Goal: Obtain resource: Download file/media

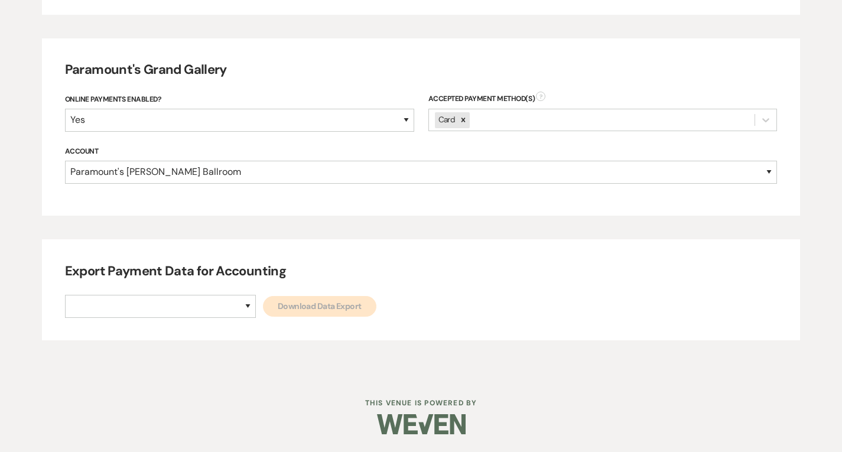
scroll to position [661, 0]
click at [204, 310] on select "Paramount's [PERSON_NAME] Ballroom Paramount's [GEOGRAPHIC_DATA]" at bounding box center [160, 306] width 191 height 23
select select "634"
click at [65, 295] on select "Paramount's [PERSON_NAME] Ballroom Paramount's [GEOGRAPHIC_DATA]" at bounding box center [160, 306] width 191 height 23
click at [263, 309] on link "Download Data Export" at bounding box center [319, 306] width 113 height 21
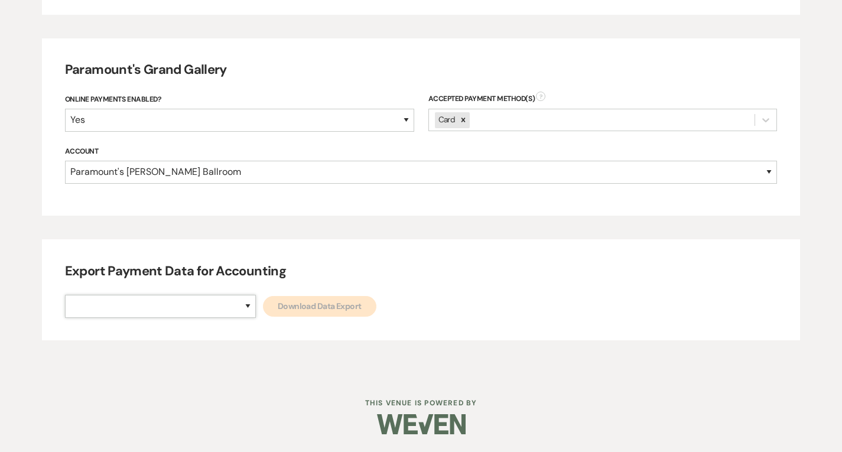
click at [203, 310] on select "Paramount's [PERSON_NAME] Ballroom Paramount's [GEOGRAPHIC_DATA]" at bounding box center [160, 306] width 191 height 23
click at [199, 310] on select "Paramount's [PERSON_NAME] Ballroom Paramount's [GEOGRAPHIC_DATA]" at bounding box center [160, 306] width 191 height 23
click at [200, 310] on select "Paramount's [PERSON_NAME] Ballroom Paramount's [GEOGRAPHIC_DATA]" at bounding box center [160, 306] width 191 height 23
select select "666"
click at [65, 295] on select "Paramount's [PERSON_NAME] Ballroom Paramount's [GEOGRAPHIC_DATA]" at bounding box center [160, 306] width 191 height 23
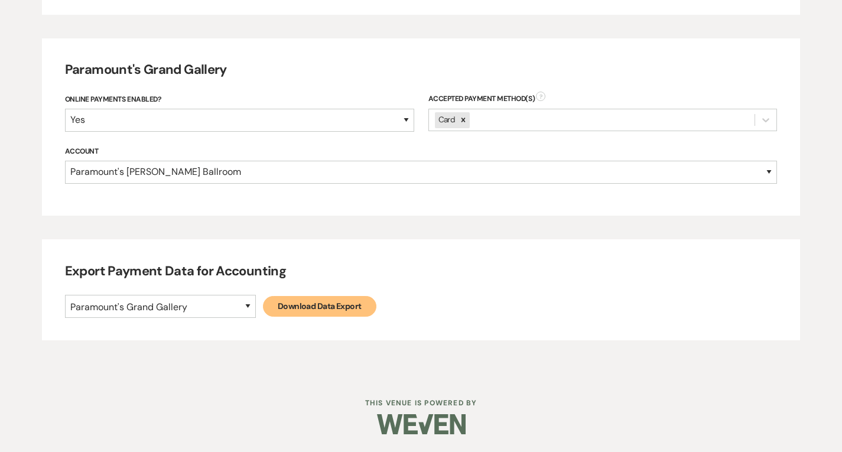
click at [263, 312] on link "Download Data Export" at bounding box center [319, 306] width 113 height 21
select select
